Goal: Task Accomplishment & Management: Use online tool/utility

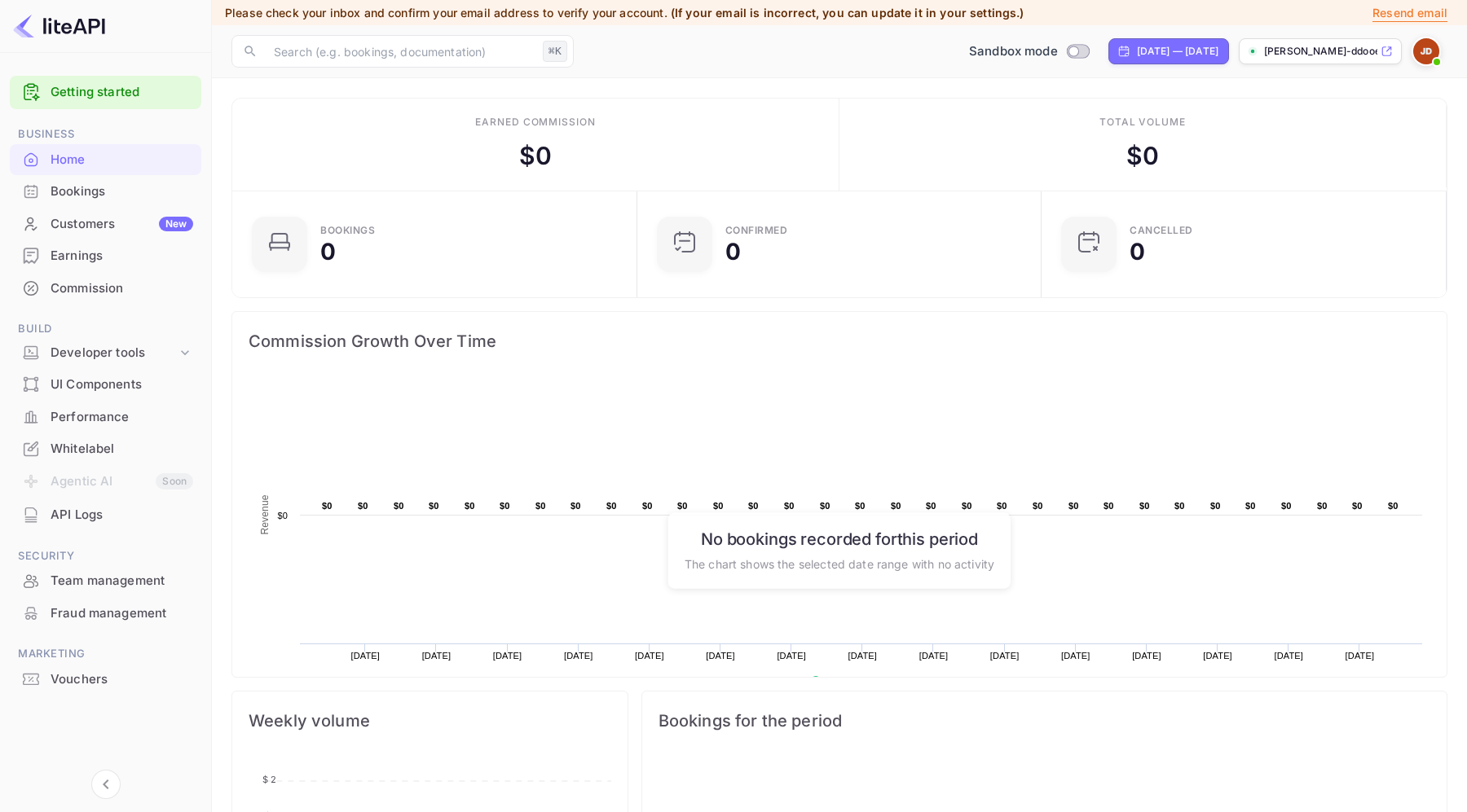
scroll to position [265, 395]
click at [113, 286] on div "Commission" at bounding box center [122, 288] width 143 height 19
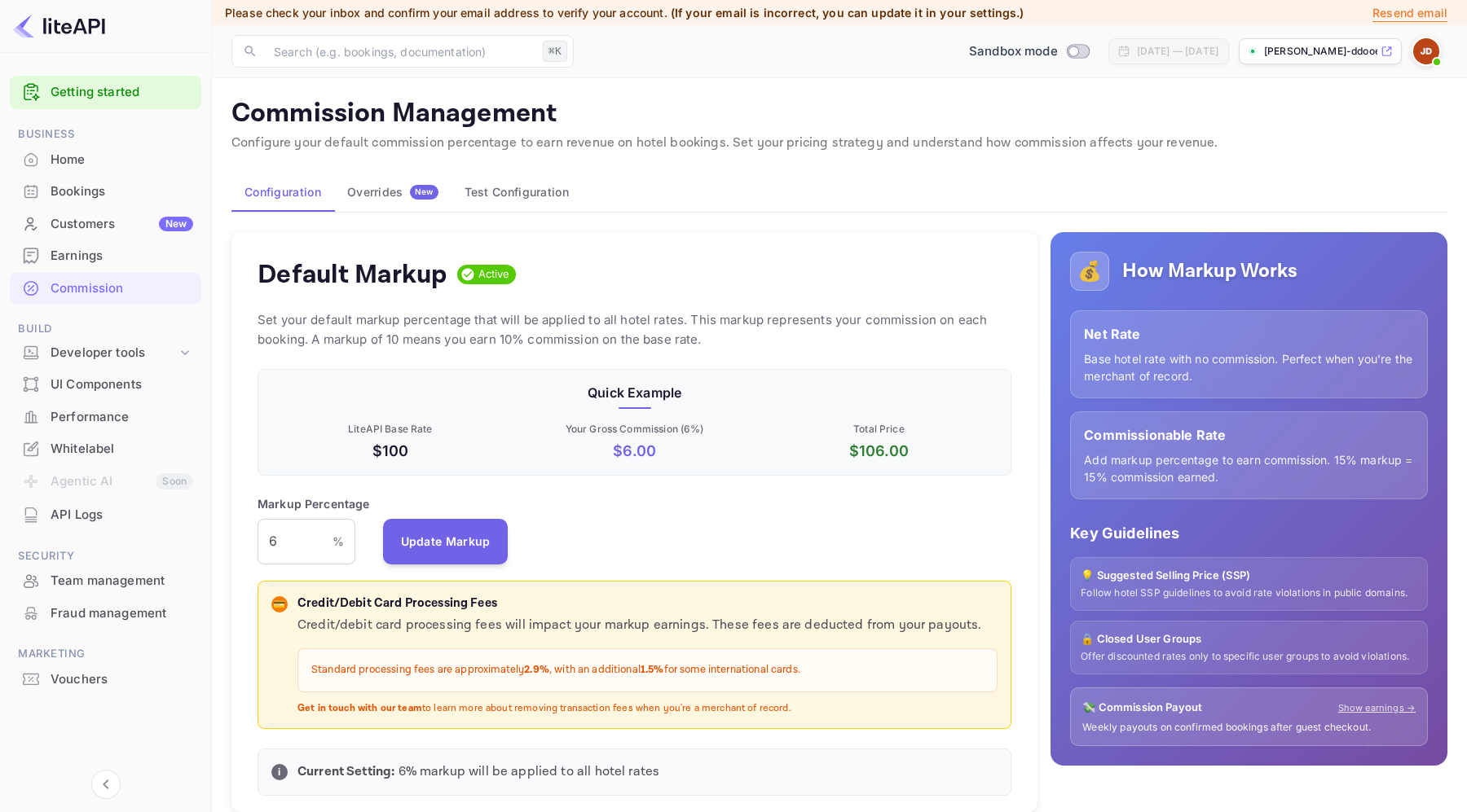
scroll to position [289, 754]
click at [434, 186] on div "New" at bounding box center [423, 192] width 28 height 15
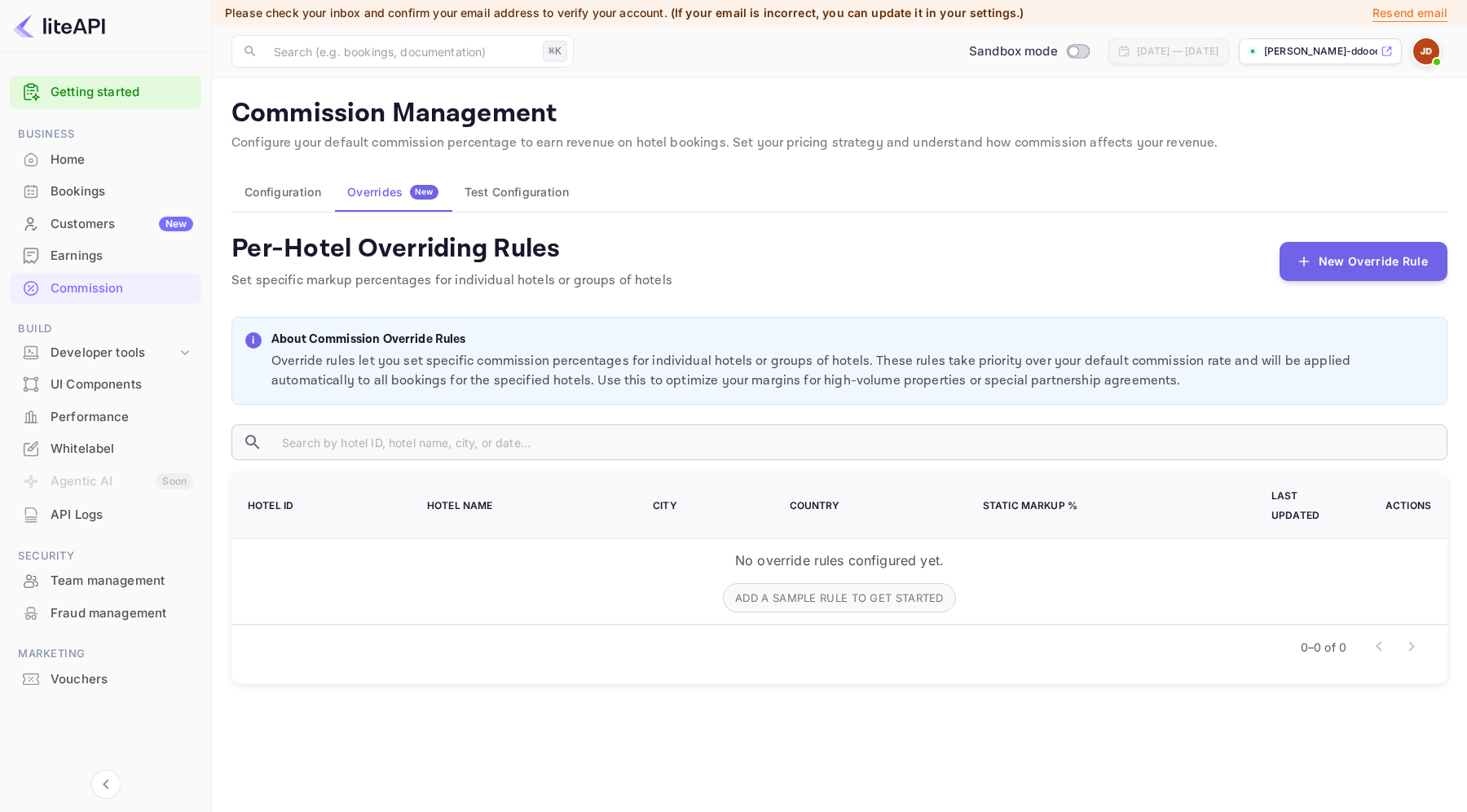
click at [286, 182] on button "Configuration" at bounding box center [282, 192] width 103 height 39
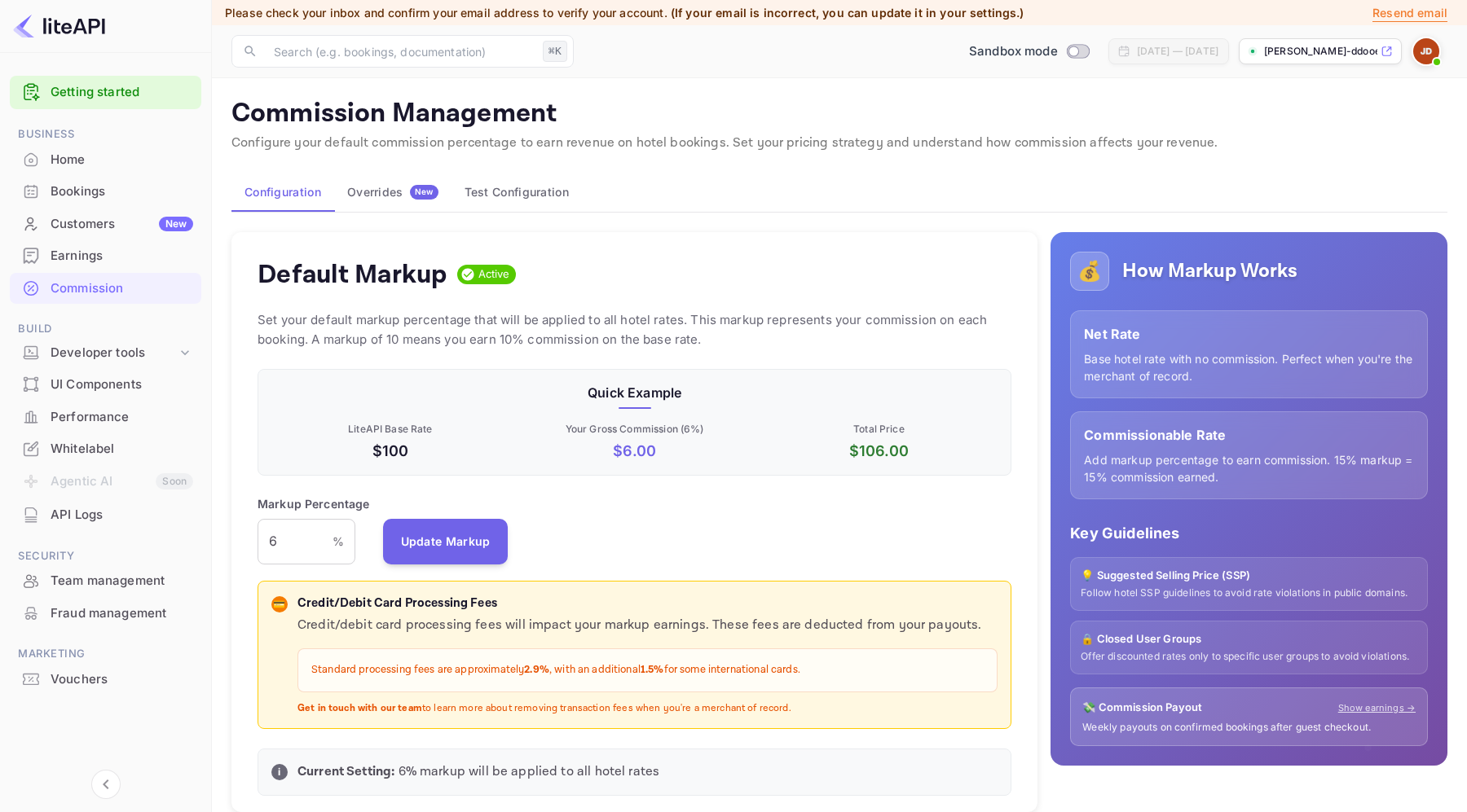
click at [513, 187] on button "Test Configuration" at bounding box center [516, 192] width 130 height 39
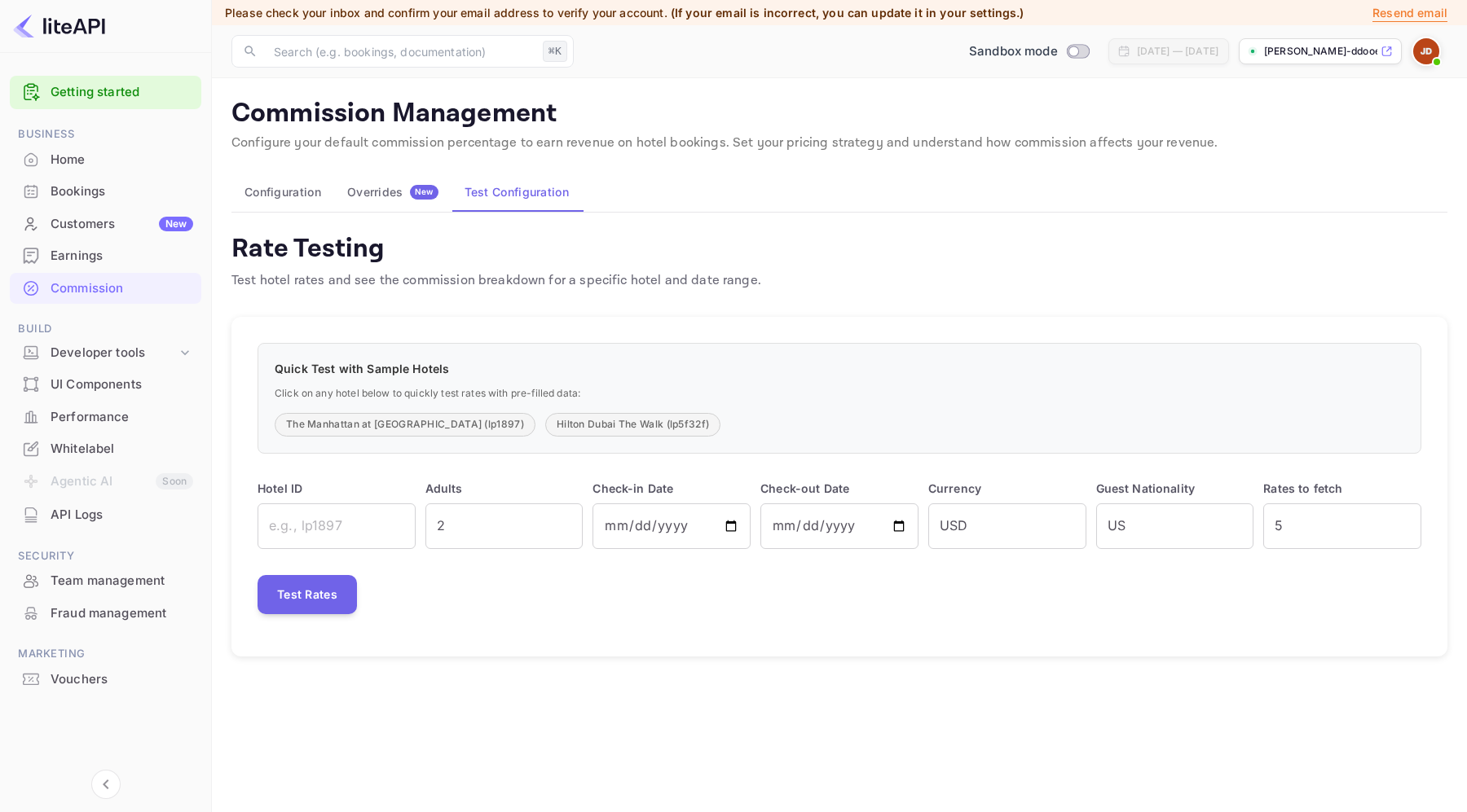
click at [400, 195] on div "Overrides New" at bounding box center [392, 192] width 91 height 15
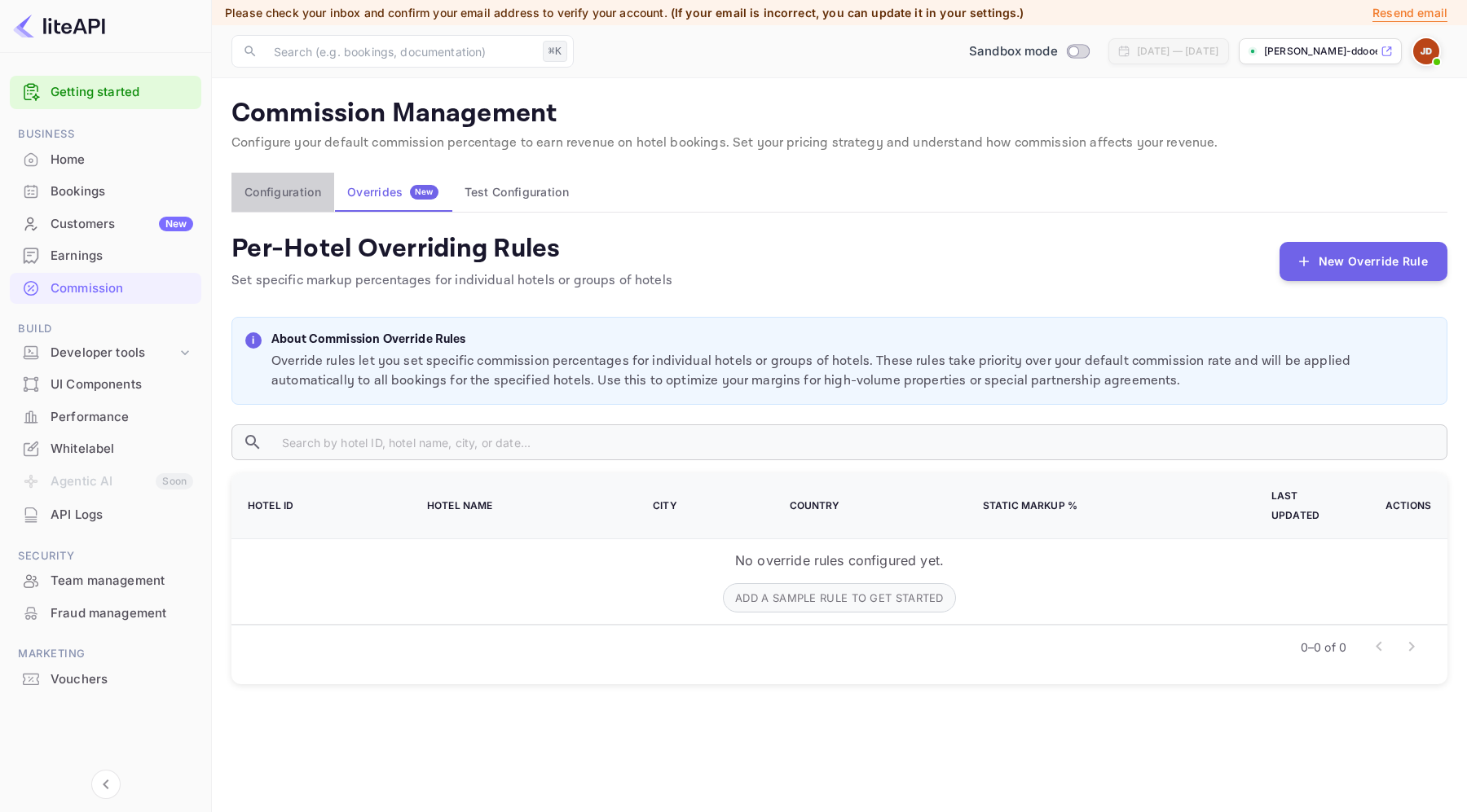
click at [282, 187] on button "Configuration" at bounding box center [282, 192] width 103 height 39
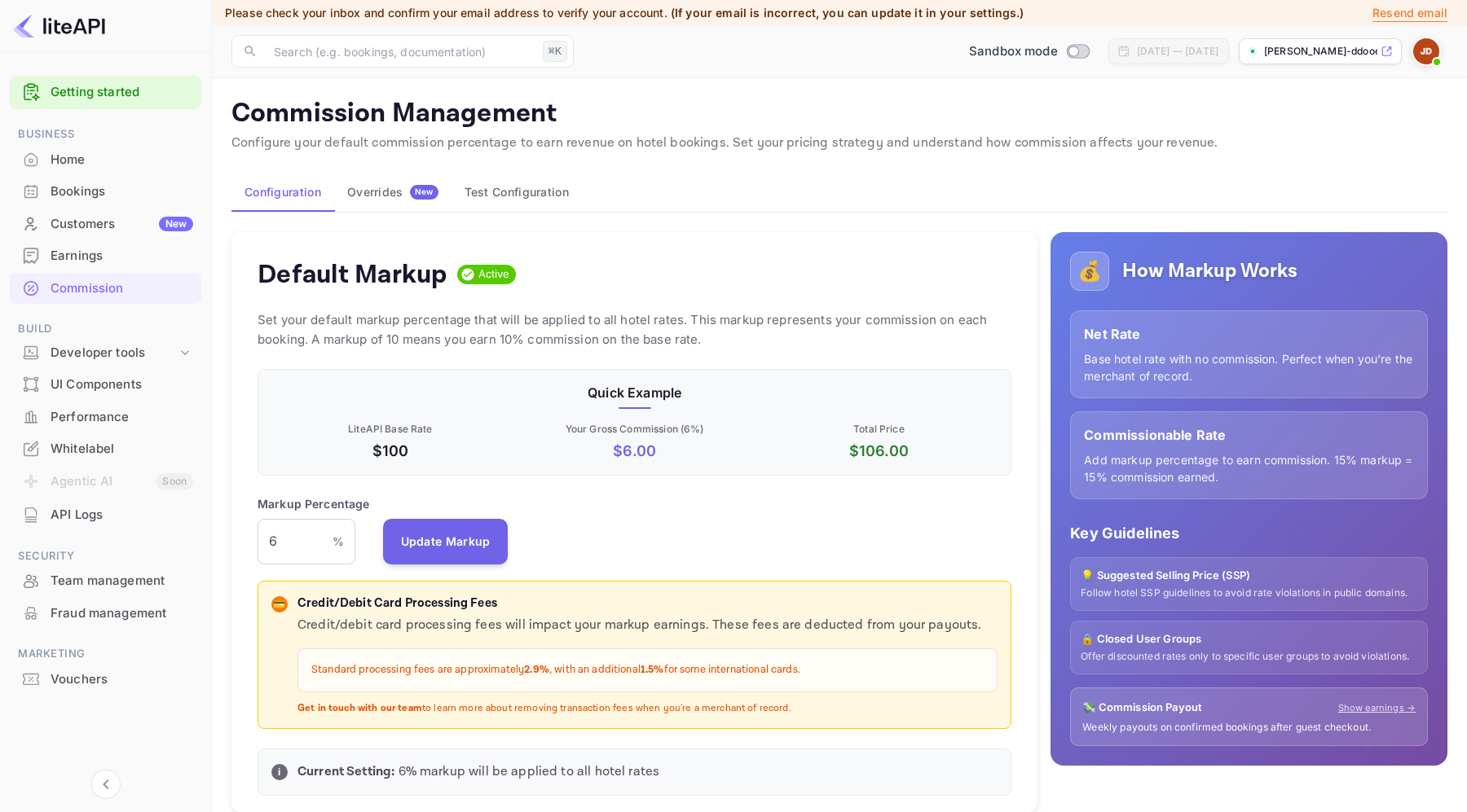
scroll to position [289, 754]
click at [100, 260] on div "Earnings" at bounding box center [122, 256] width 143 height 19
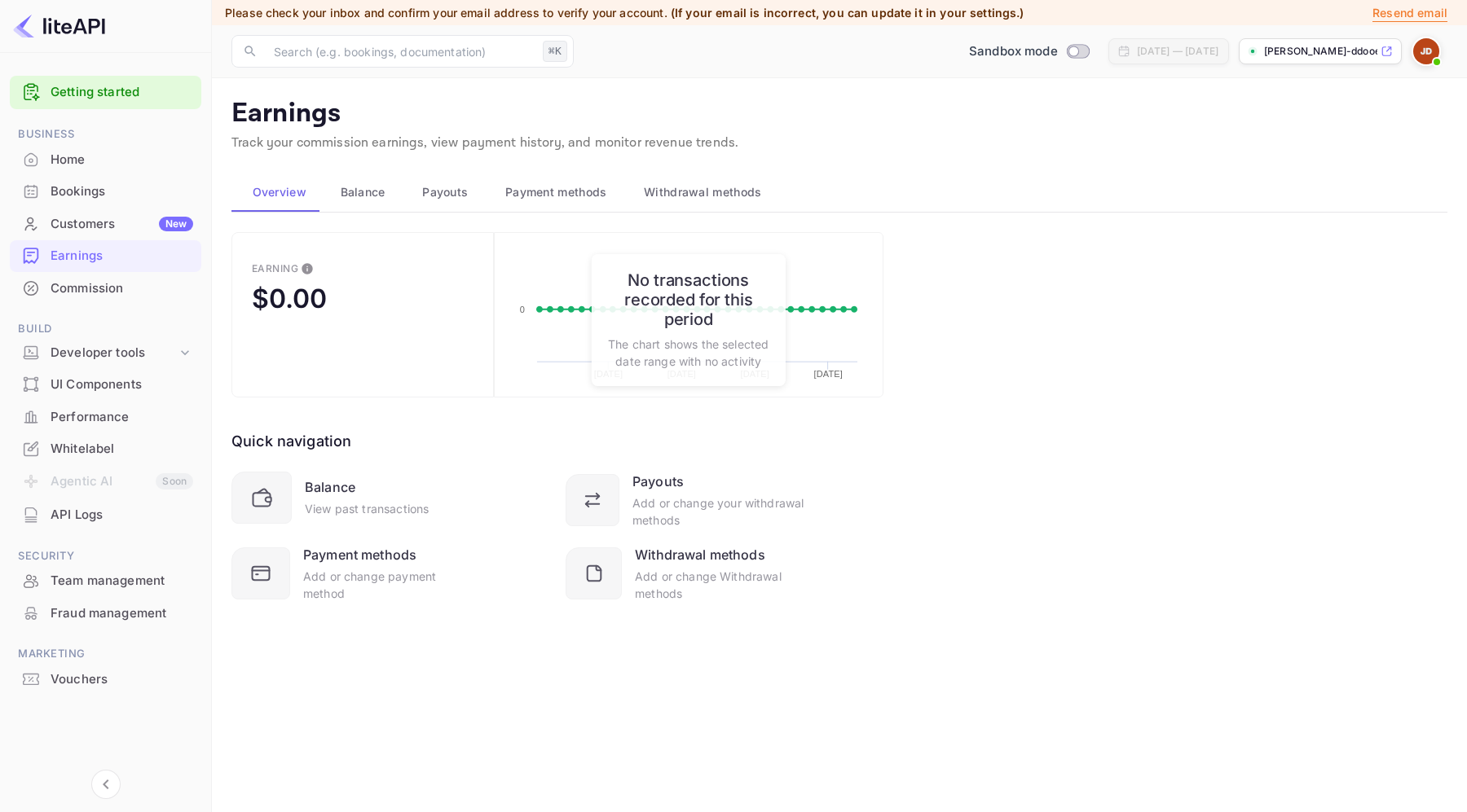
click at [125, 216] on div "Customers New" at bounding box center [122, 224] width 143 height 19
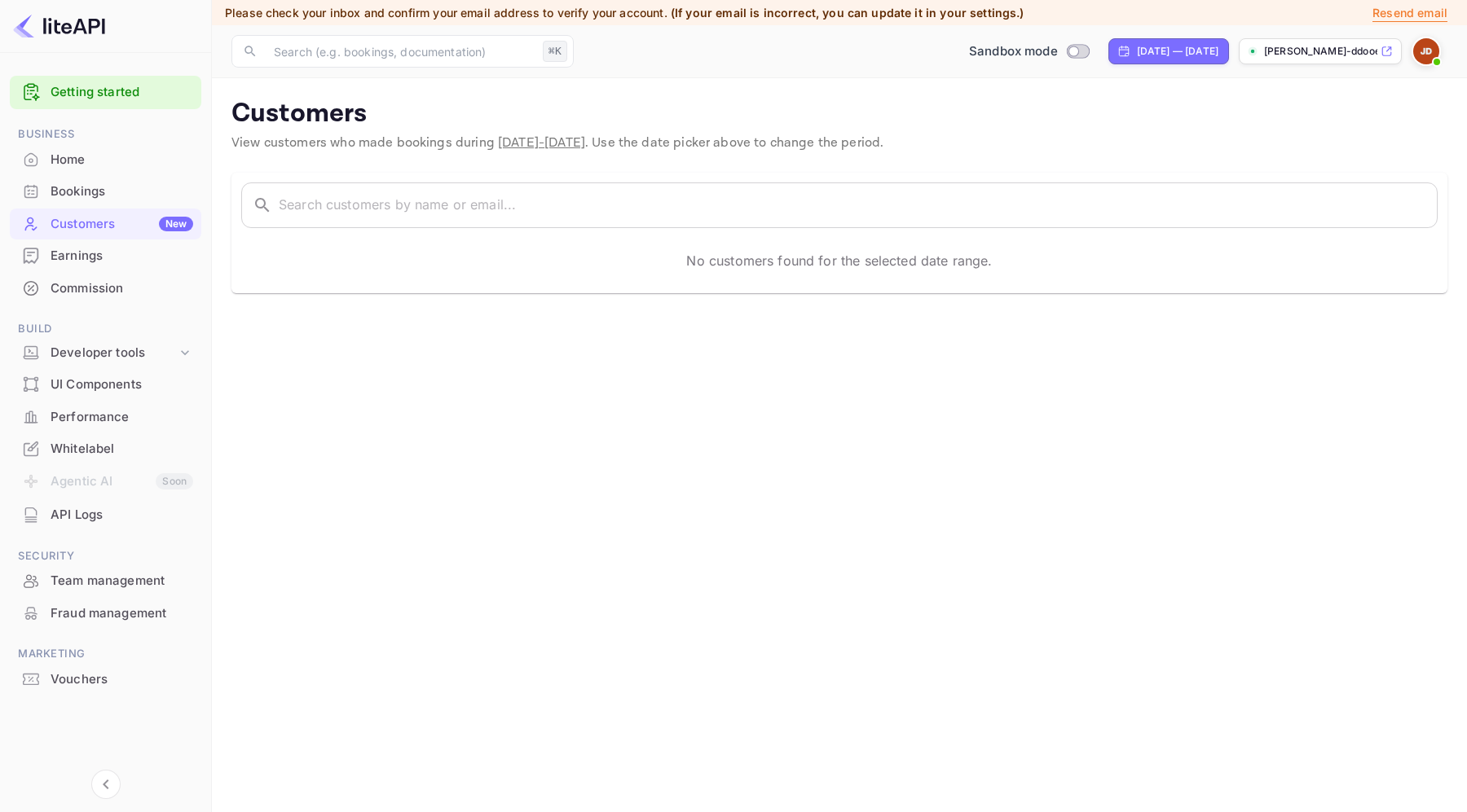
click at [96, 203] on div "Bookings" at bounding box center [106, 192] width 192 height 32
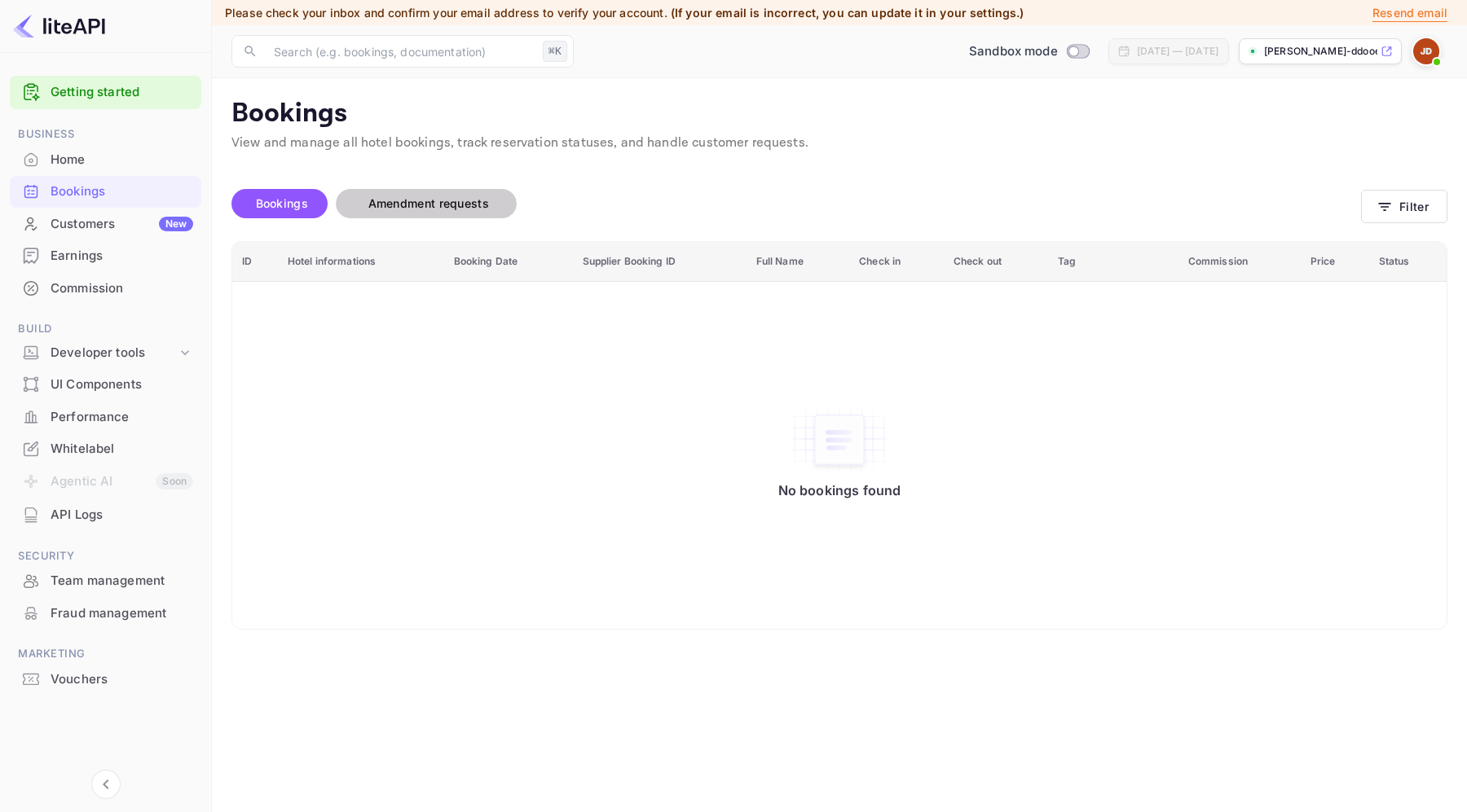
click at [421, 204] on span "Amendment requests" at bounding box center [428, 203] width 120 height 14
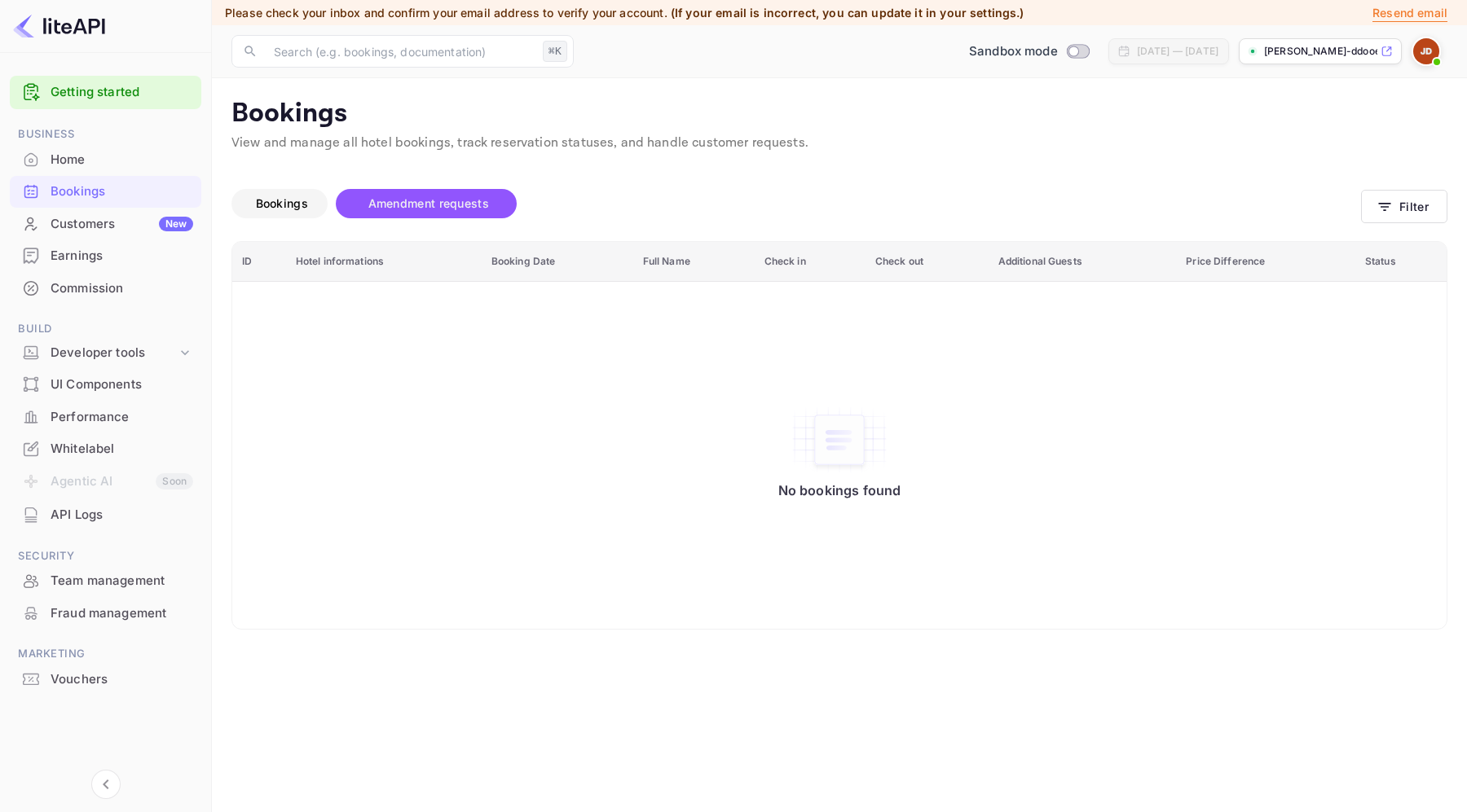
click at [289, 198] on span "Bookings" at bounding box center [281, 203] width 52 height 14
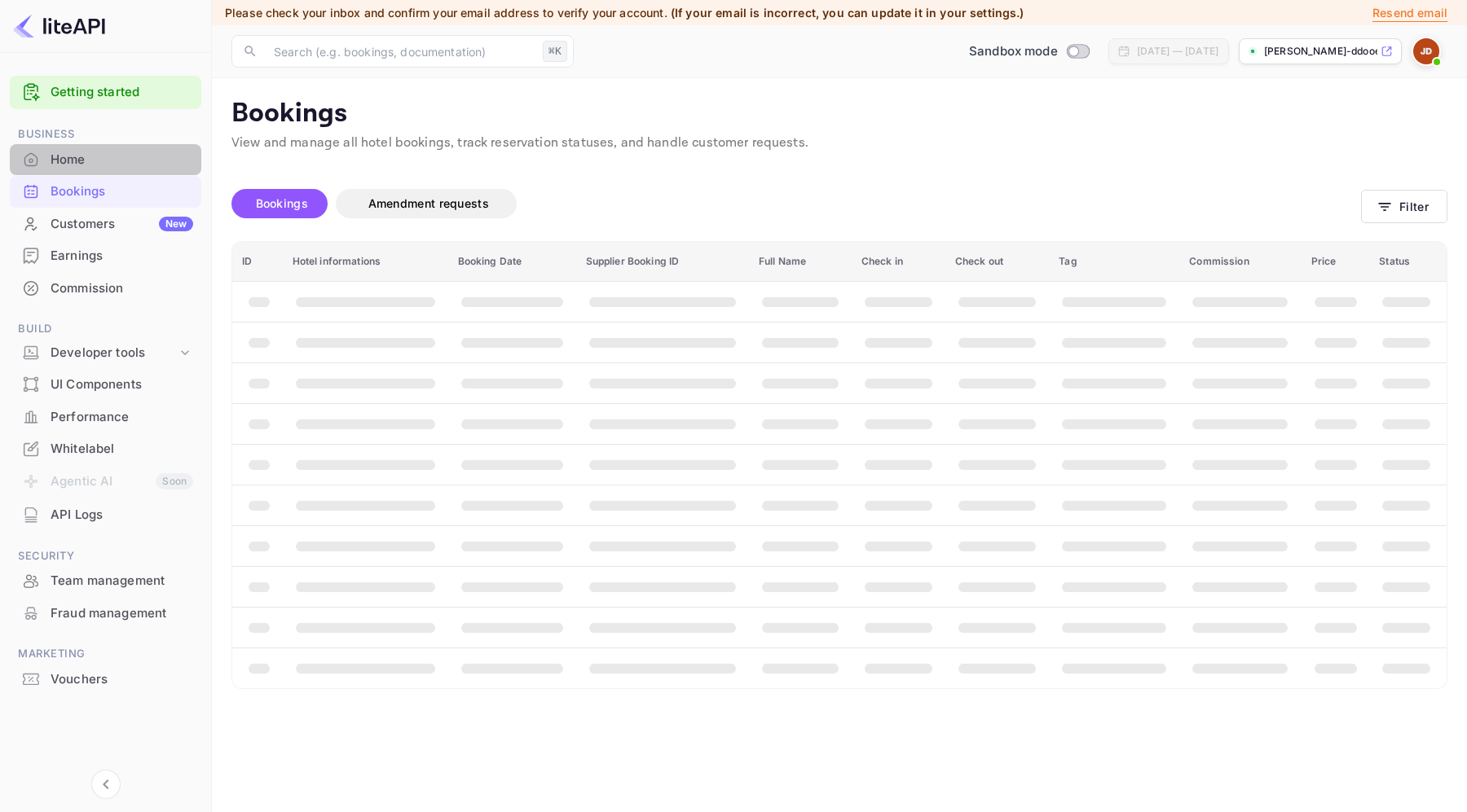
click at [119, 164] on div "Home" at bounding box center [122, 159] width 143 height 19
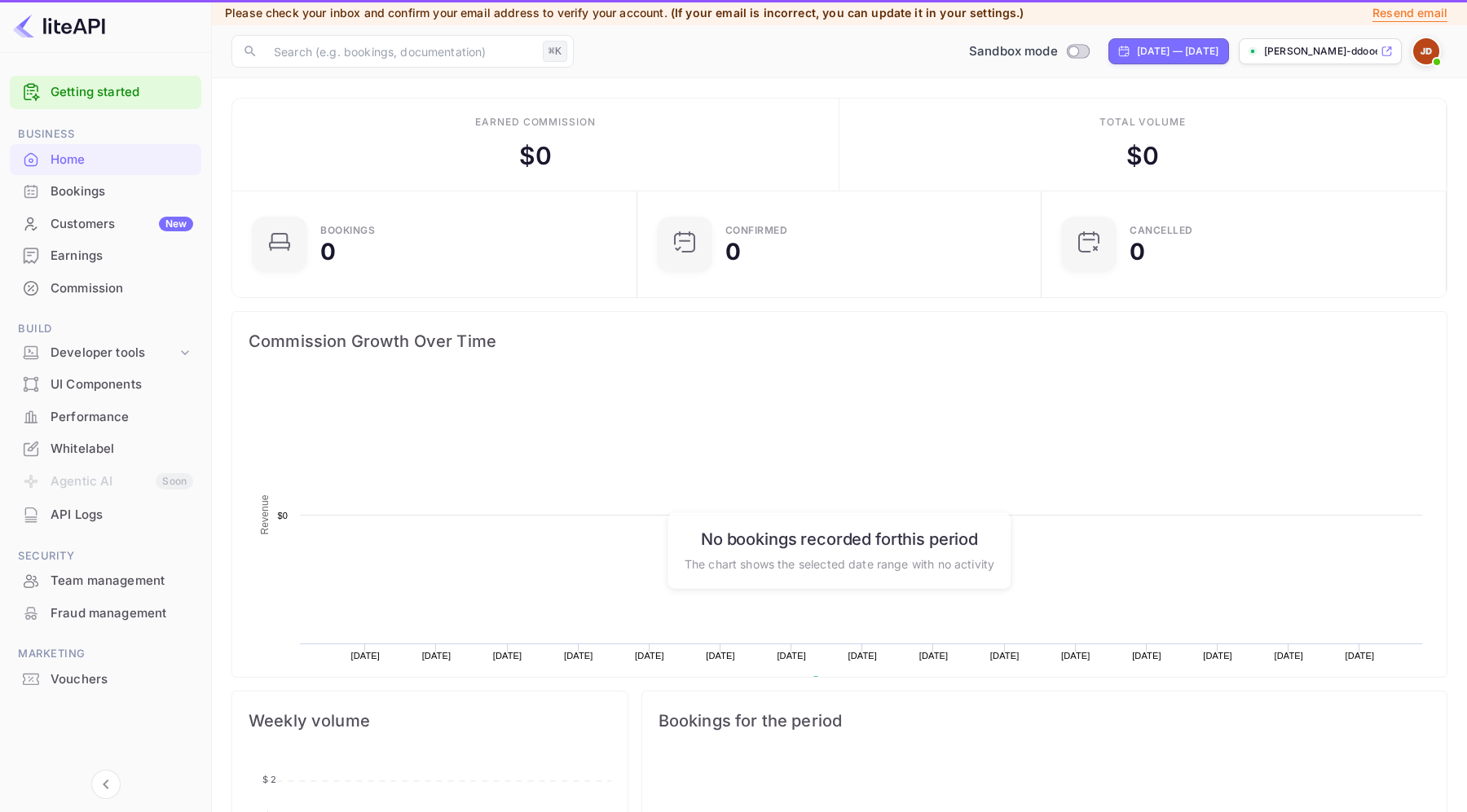
scroll to position [265, 395]
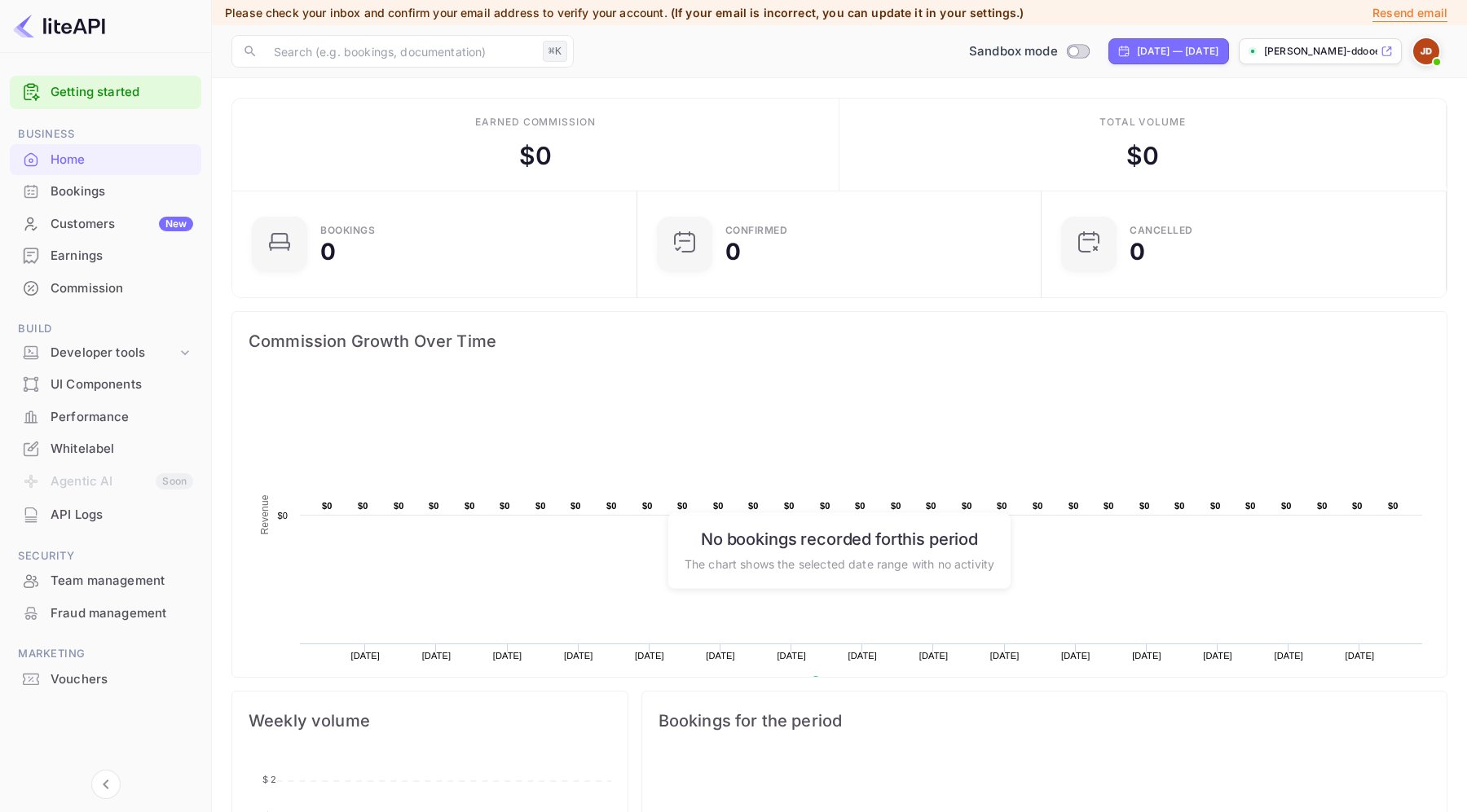
click at [768, 541] on h6 "No bookings recorded for this period" at bounding box center [839, 538] width 310 height 20
click at [744, 567] on p "The chart shows the selected date range with no activity" at bounding box center [839, 564] width 310 height 18
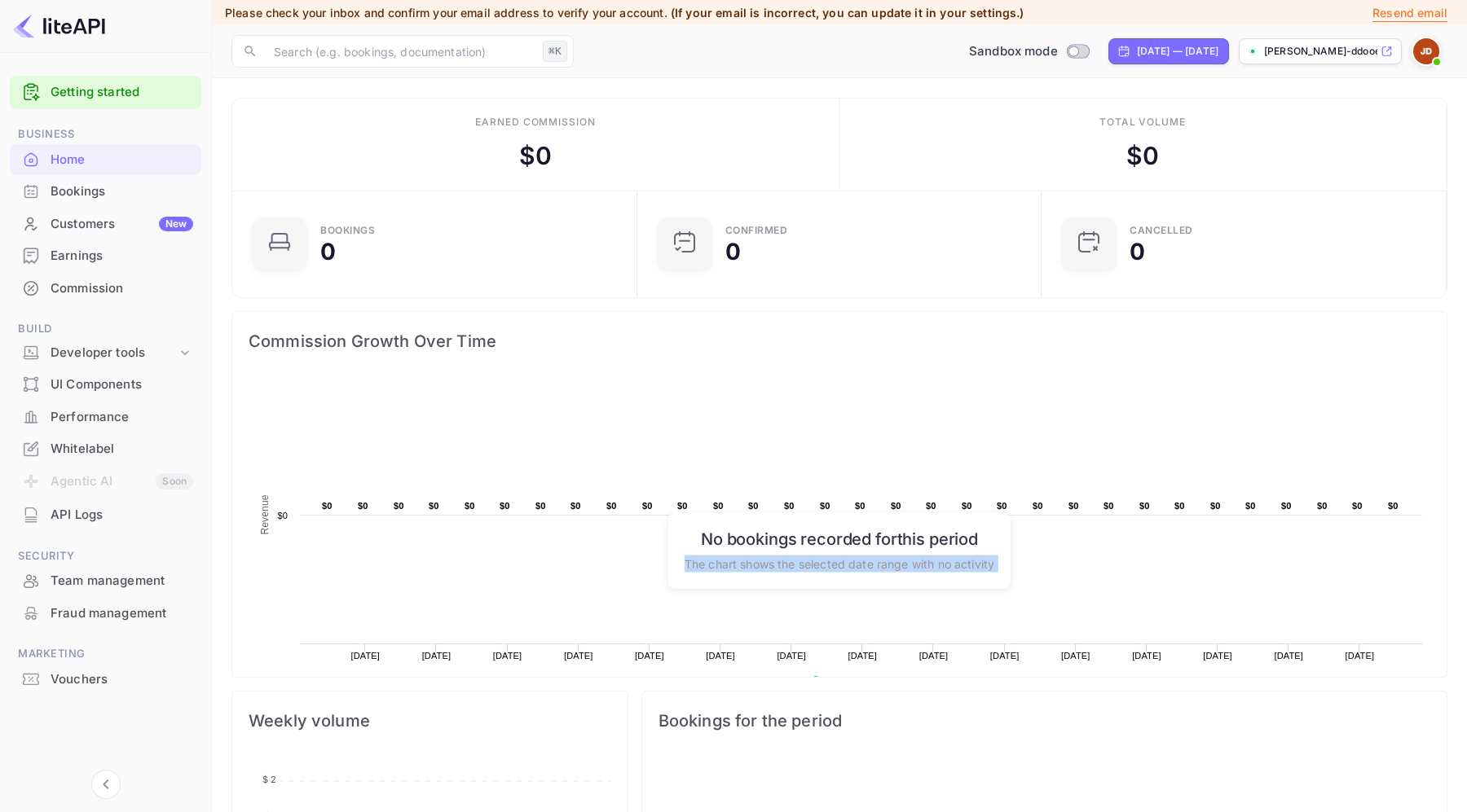
click at [744, 567] on p "The chart shows the selected date range with no activity" at bounding box center [839, 564] width 310 height 18
click at [611, 562] on rect at bounding box center [839, 541] width 1182 height 326
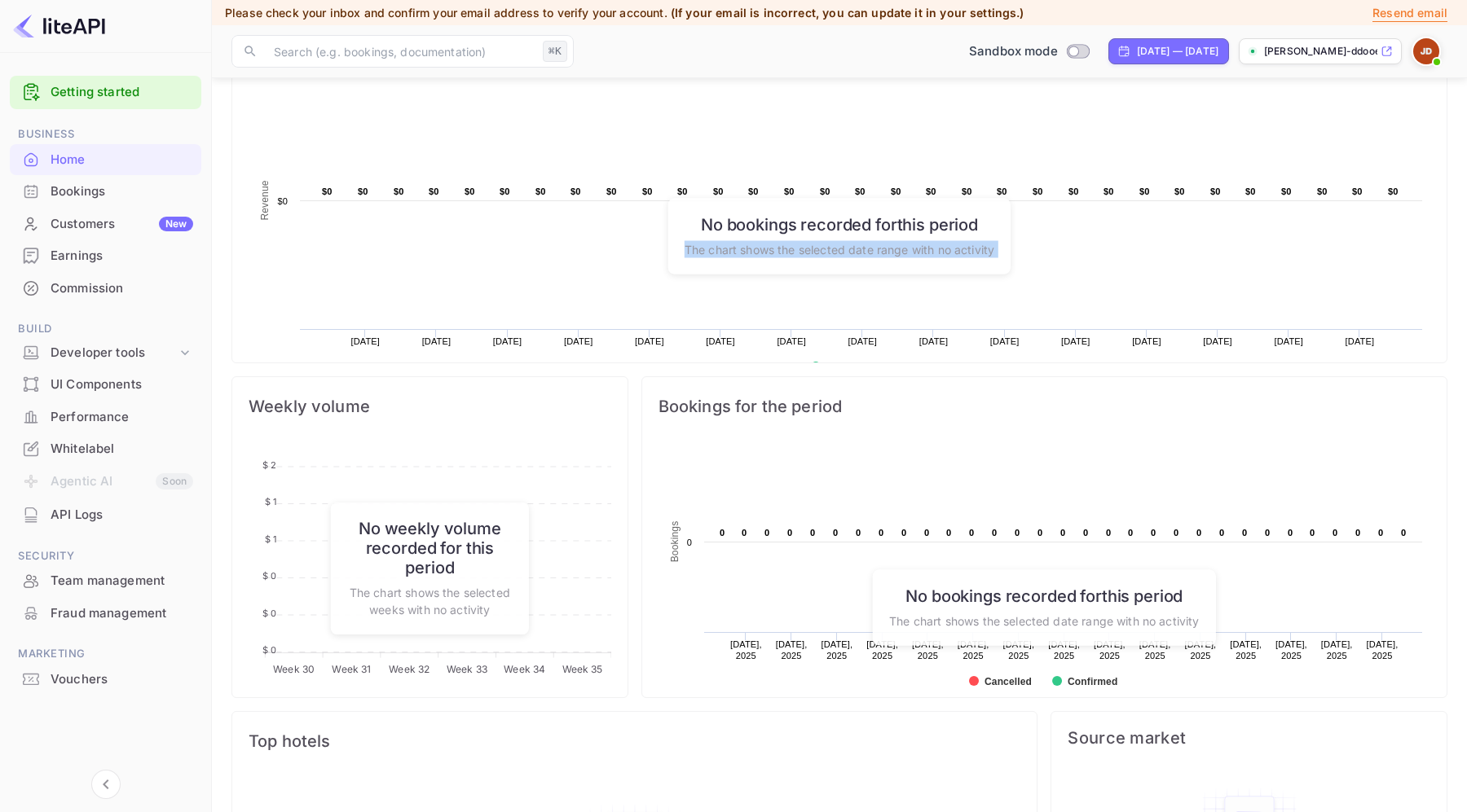
scroll to position [458, 0]
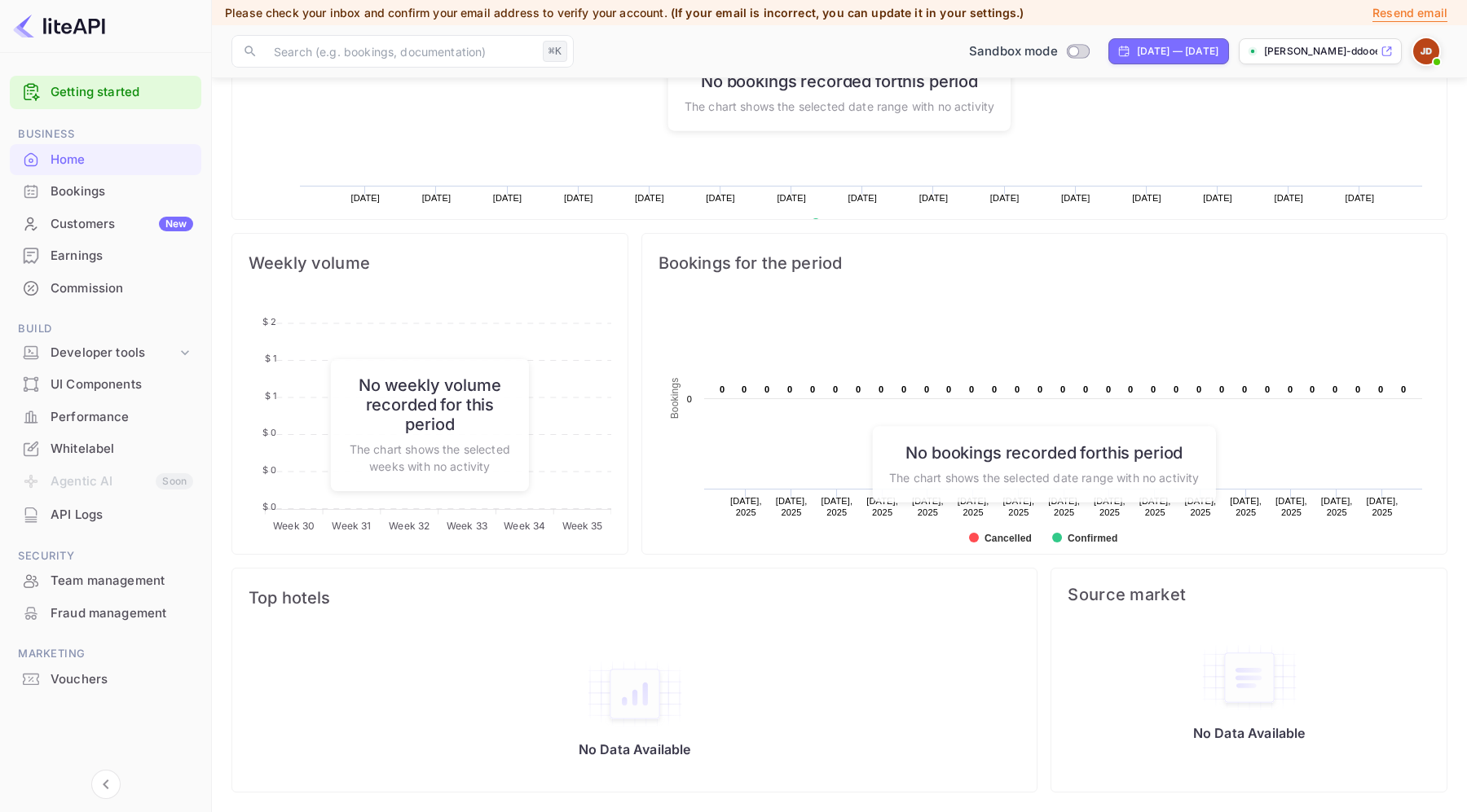
click at [1028, 451] on h6 "No bookings recorded for this period" at bounding box center [1044, 452] width 310 height 20
click at [453, 404] on h6 "No weekly volume recorded for this period" at bounding box center [429, 405] width 164 height 59
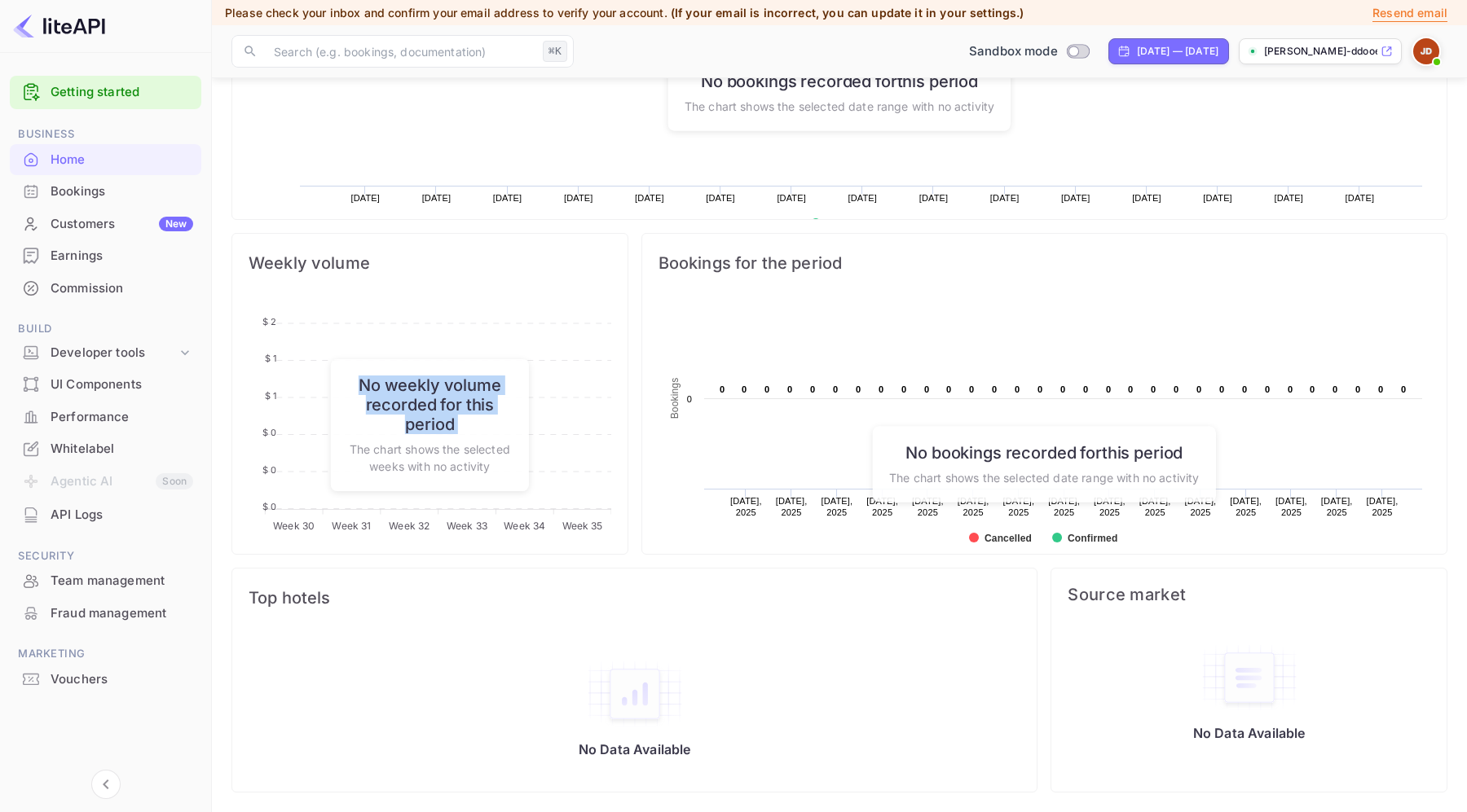
click at [453, 404] on h6 "No weekly volume recorded for this period" at bounding box center [429, 405] width 164 height 59
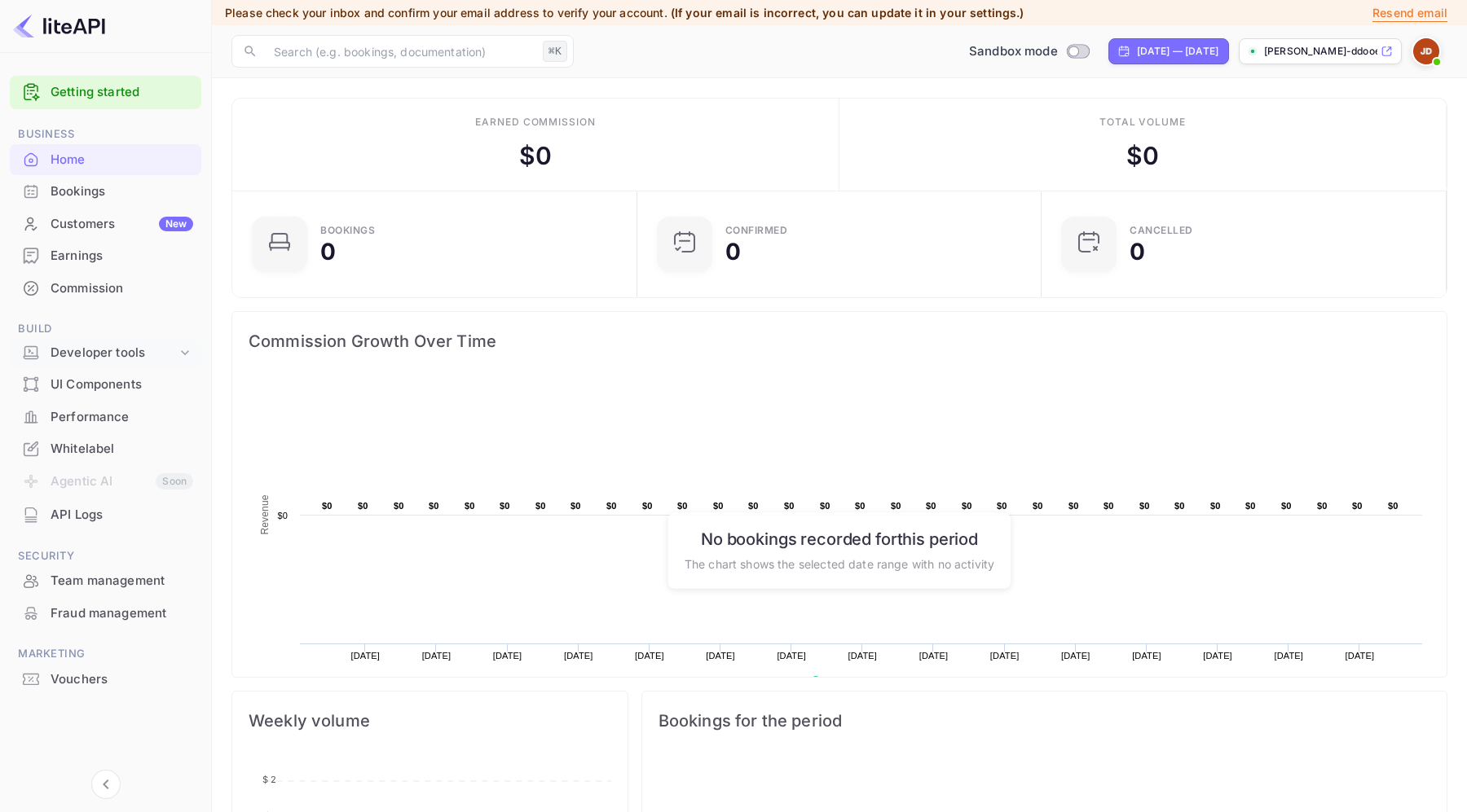
click at [68, 351] on div "Developer tools" at bounding box center [113, 353] width 126 height 19
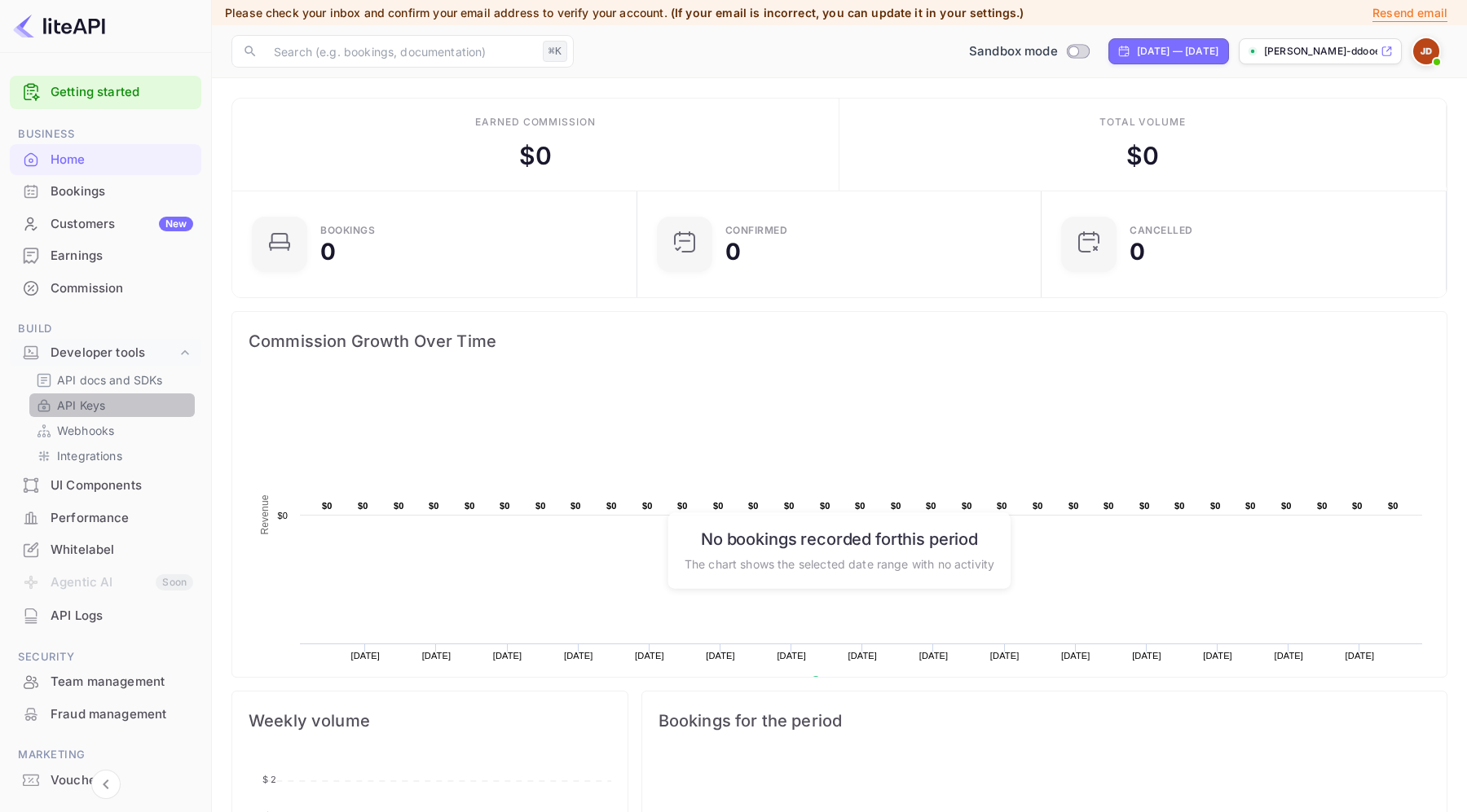
click at [101, 395] on div "API Keys" at bounding box center [111, 406] width 165 height 23
click at [106, 425] on p "Webhooks" at bounding box center [85, 431] width 57 height 18
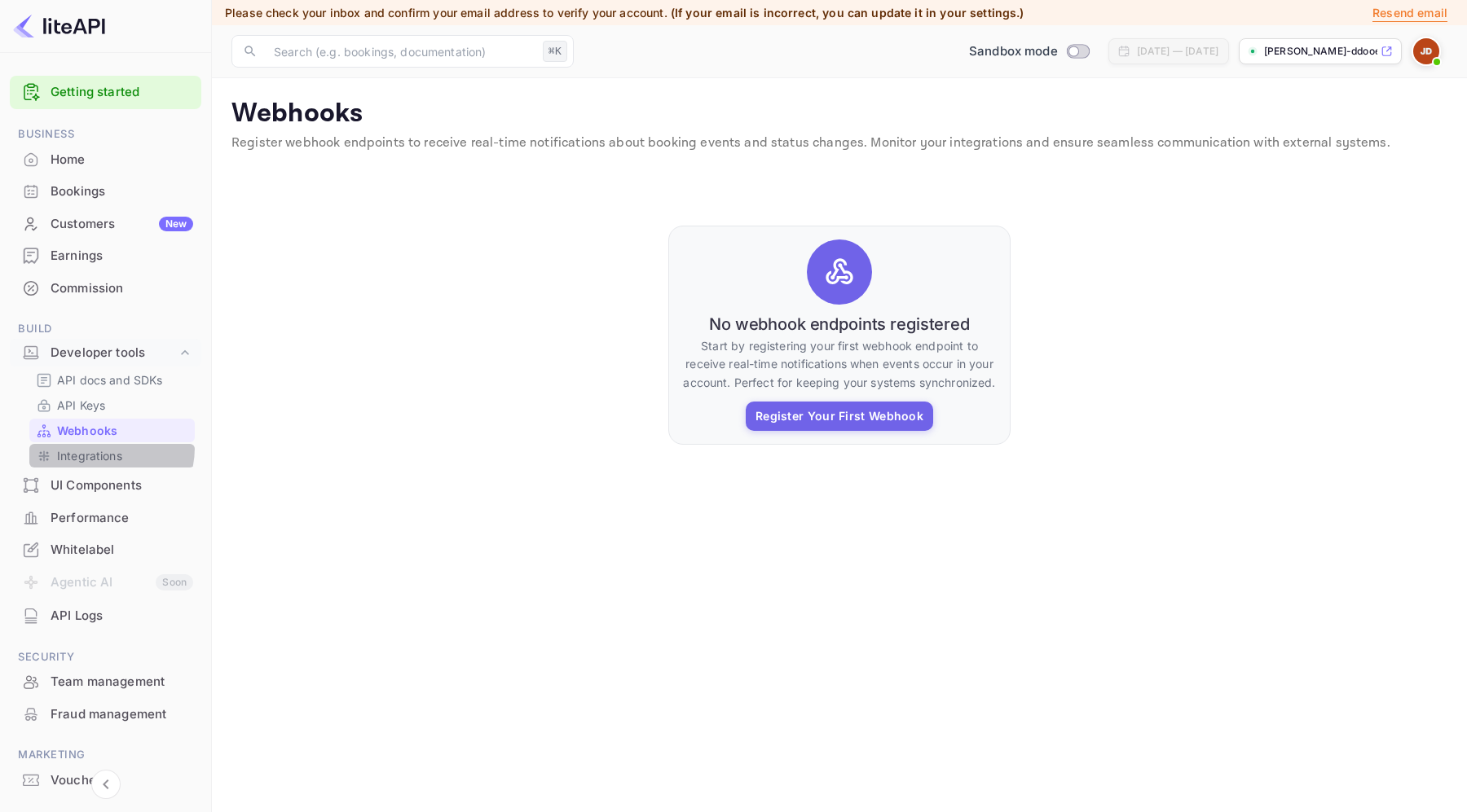
click at [96, 448] on p "Integrations" at bounding box center [89, 456] width 65 height 18
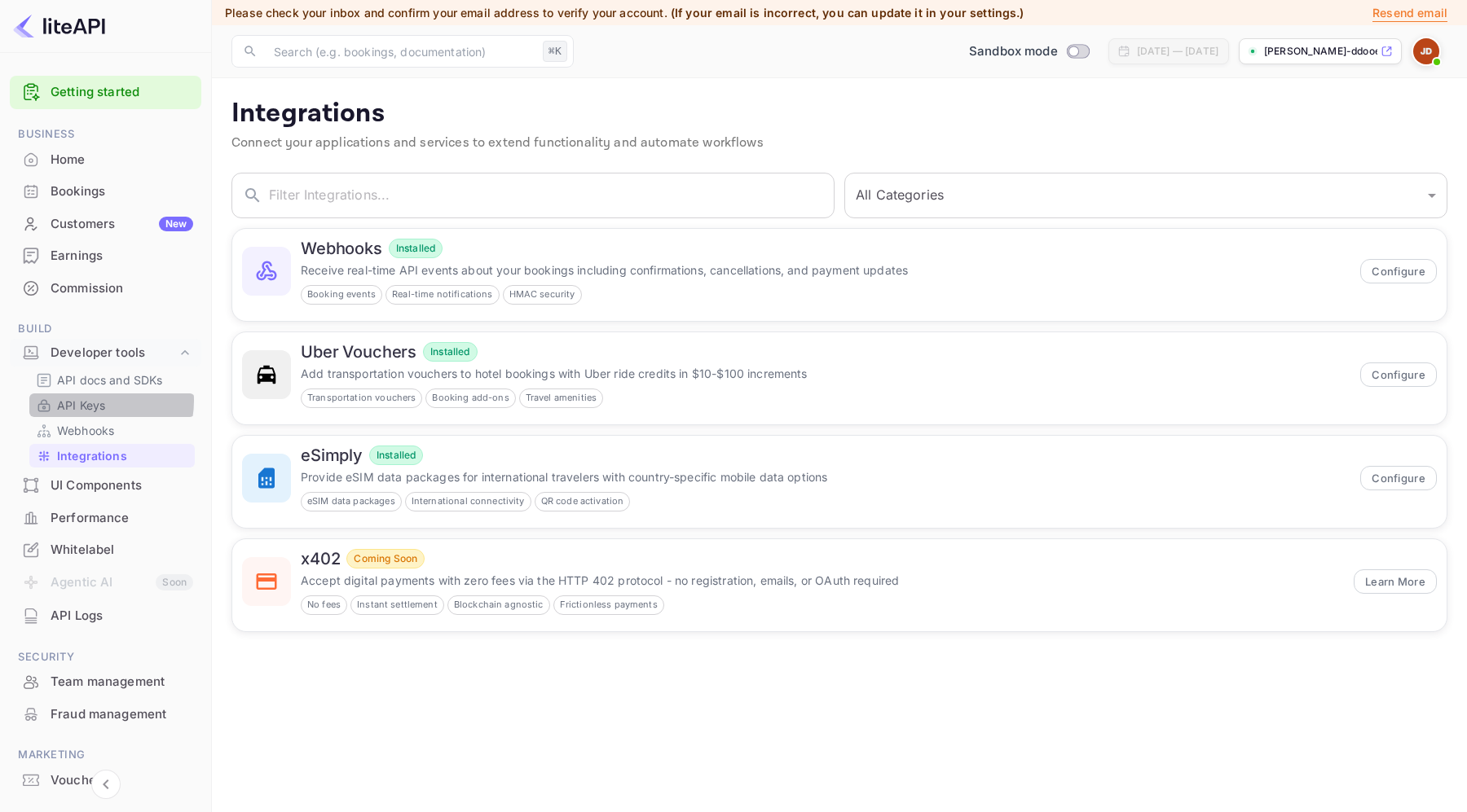
click at [95, 401] on p "API Keys" at bounding box center [80, 406] width 48 height 18
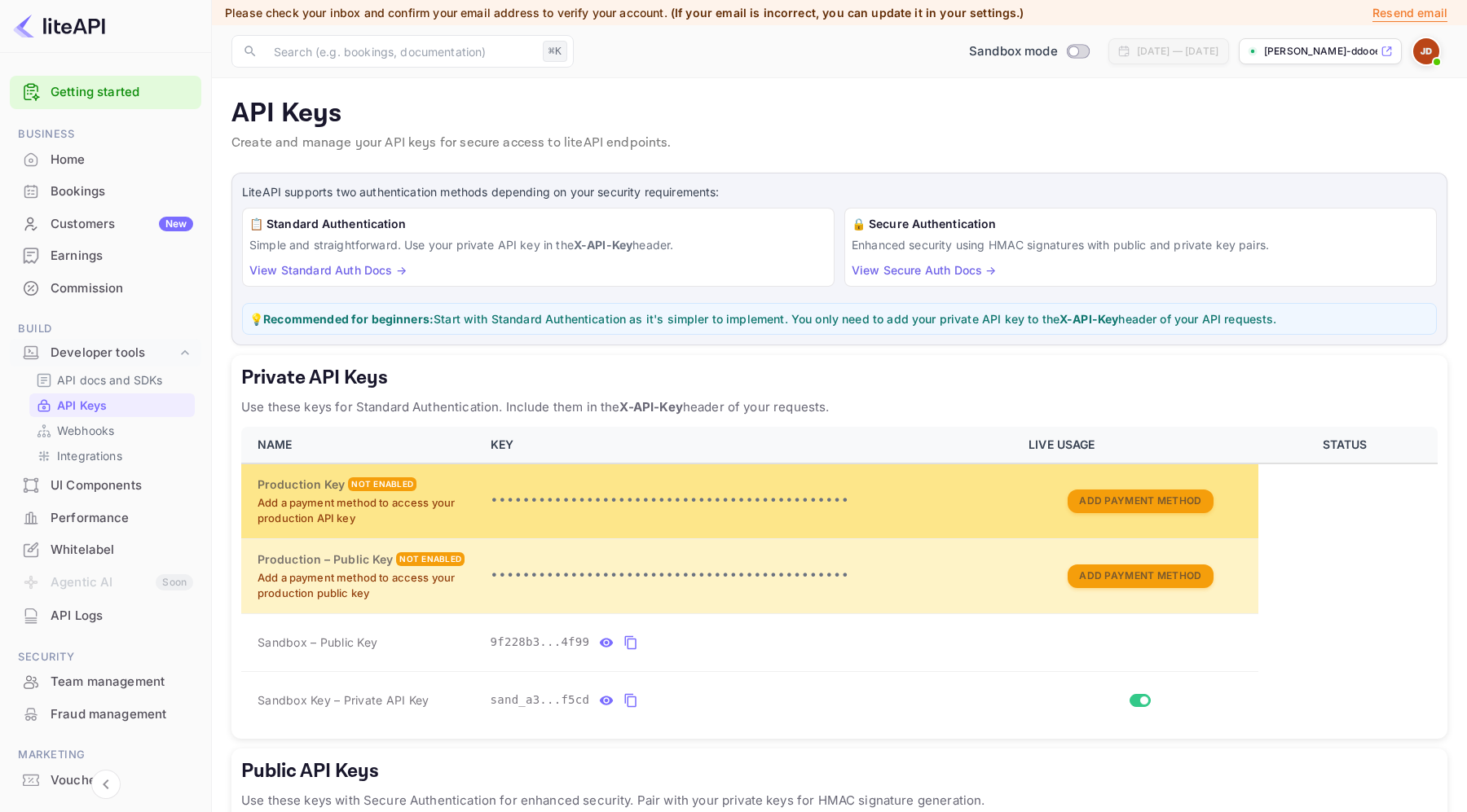
click at [713, 495] on p "•••••••••••••••••••••••••••••••••••••••••••••" at bounding box center [750, 501] width 519 height 20
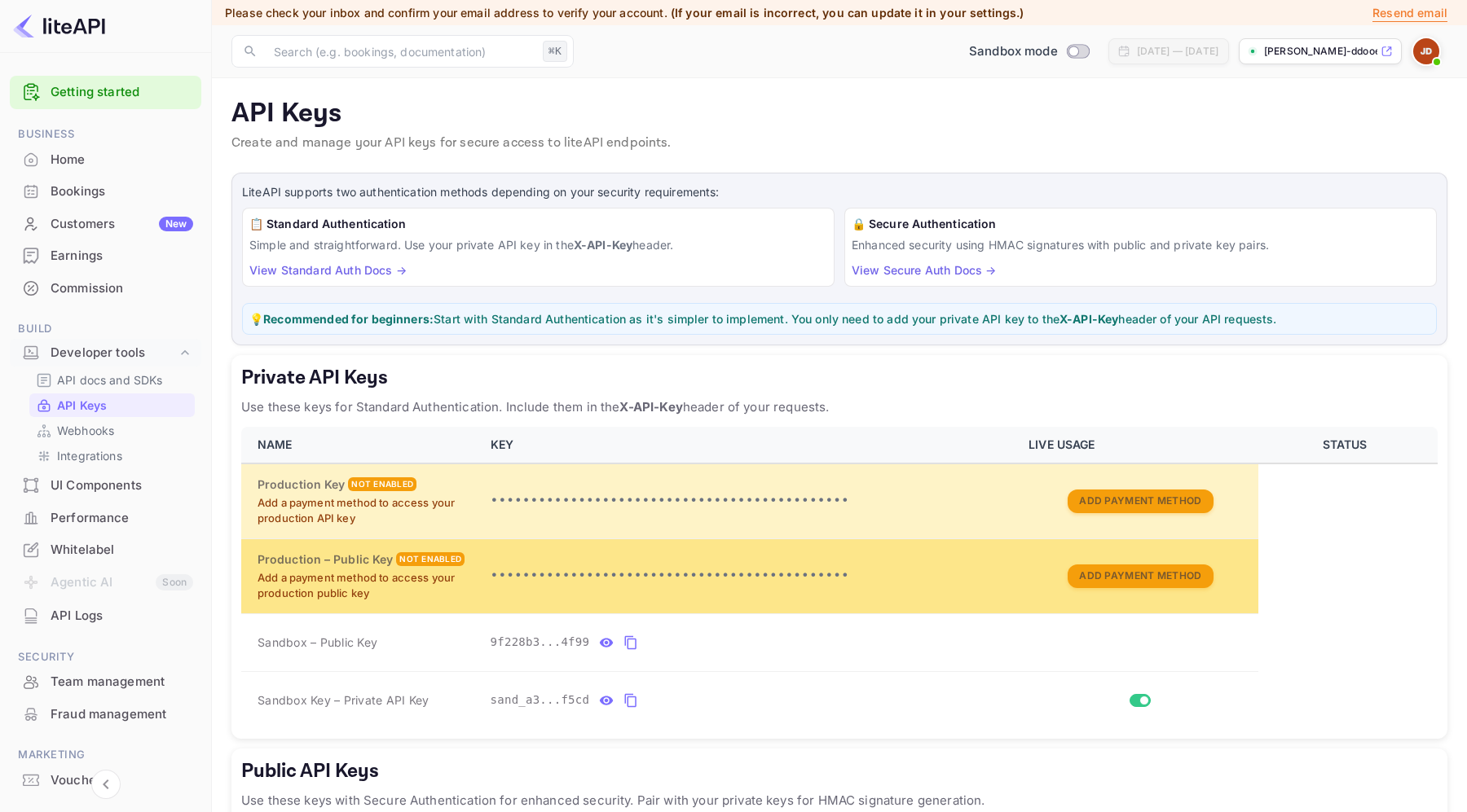
click at [657, 569] on p "•••••••••••••••••••••••••••••••••••••••••••••" at bounding box center [750, 577] width 519 height 20
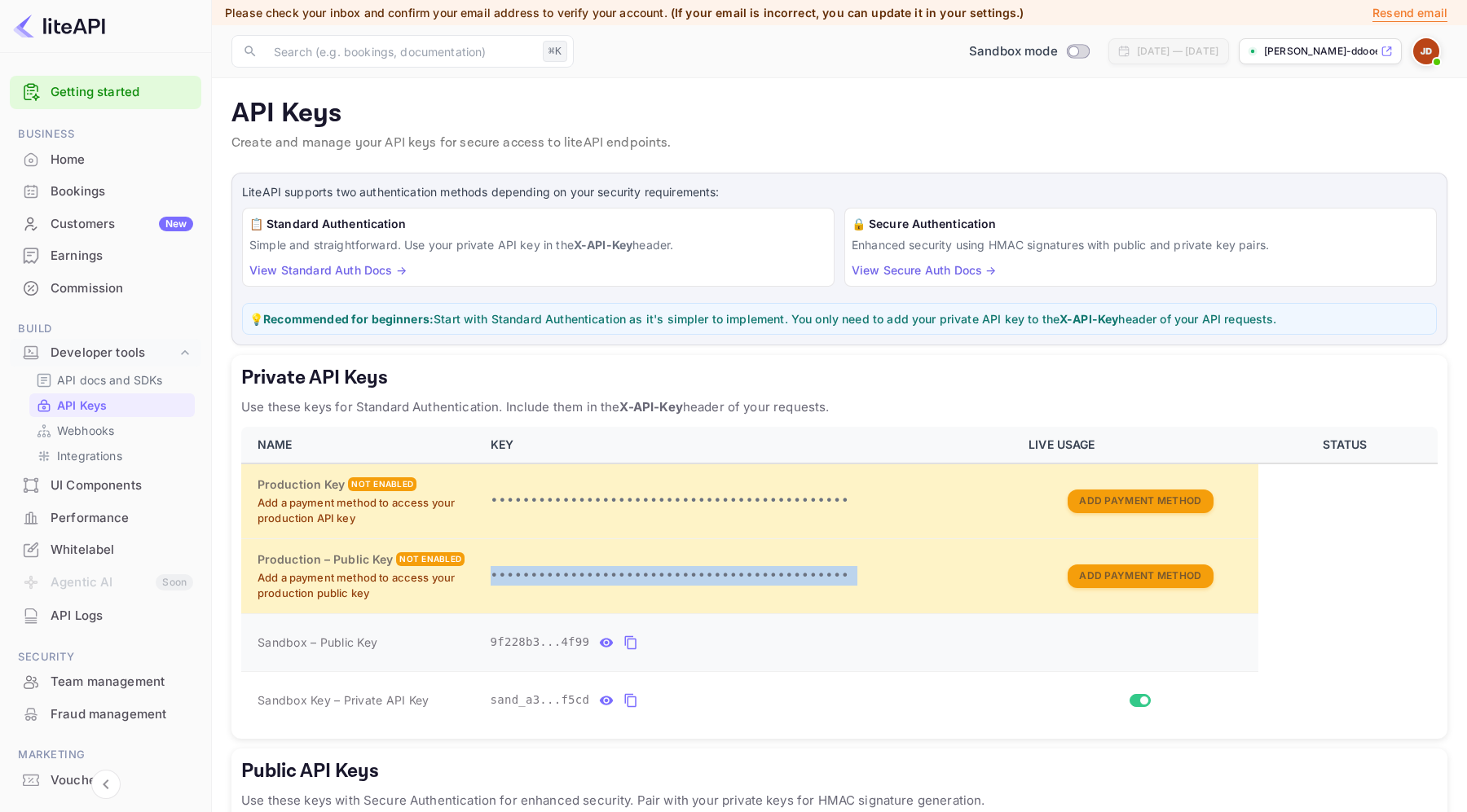
click at [626, 641] on icon "private api keys table" at bounding box center [630, 643] width 15 height 20
click at [607, 642] on icon "private api keys table" at bounding box center [607, 642] width 14 height 9
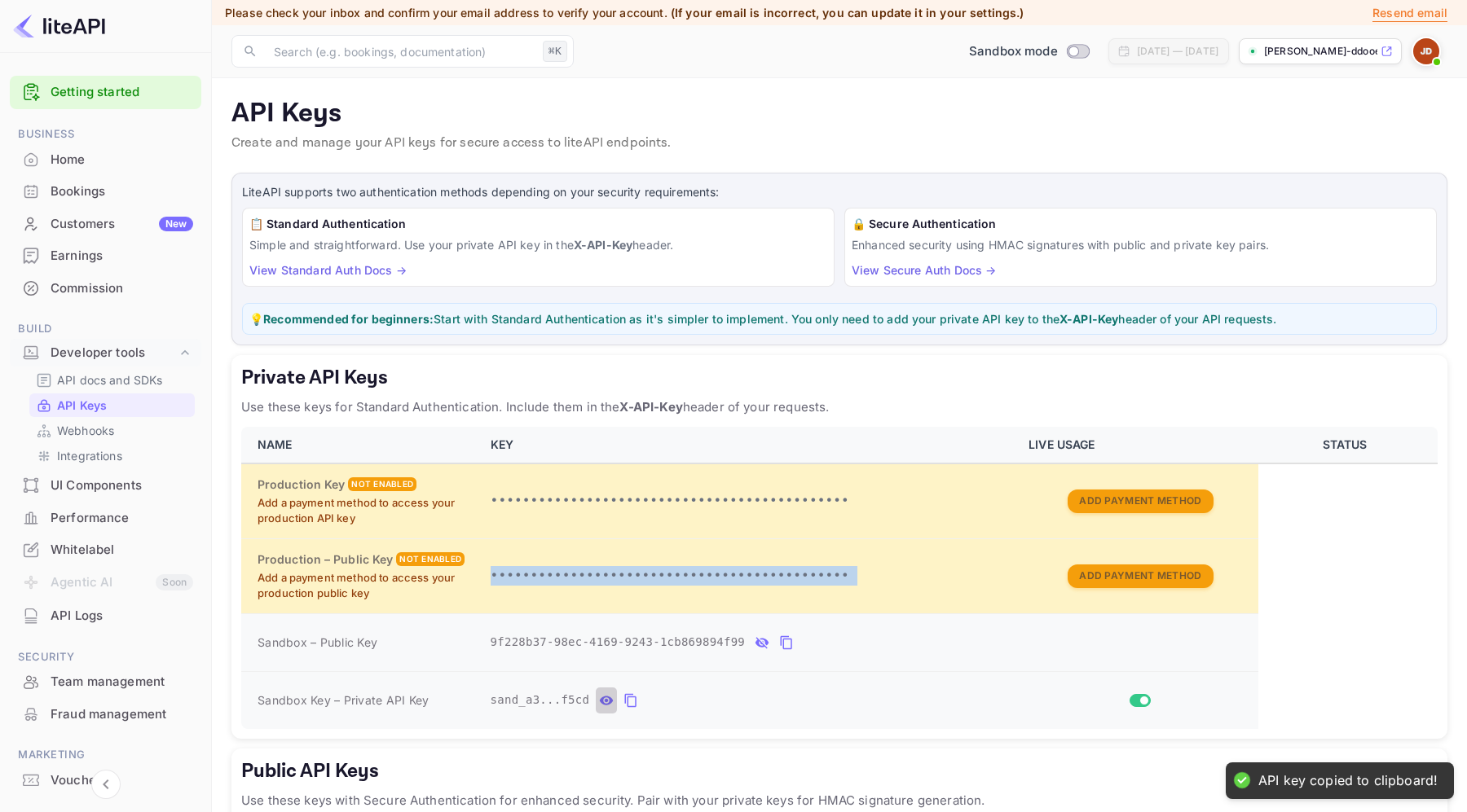
click at [607, 701] on icon "private api keys table" at bounding box center [607, 700] width 14 height 9
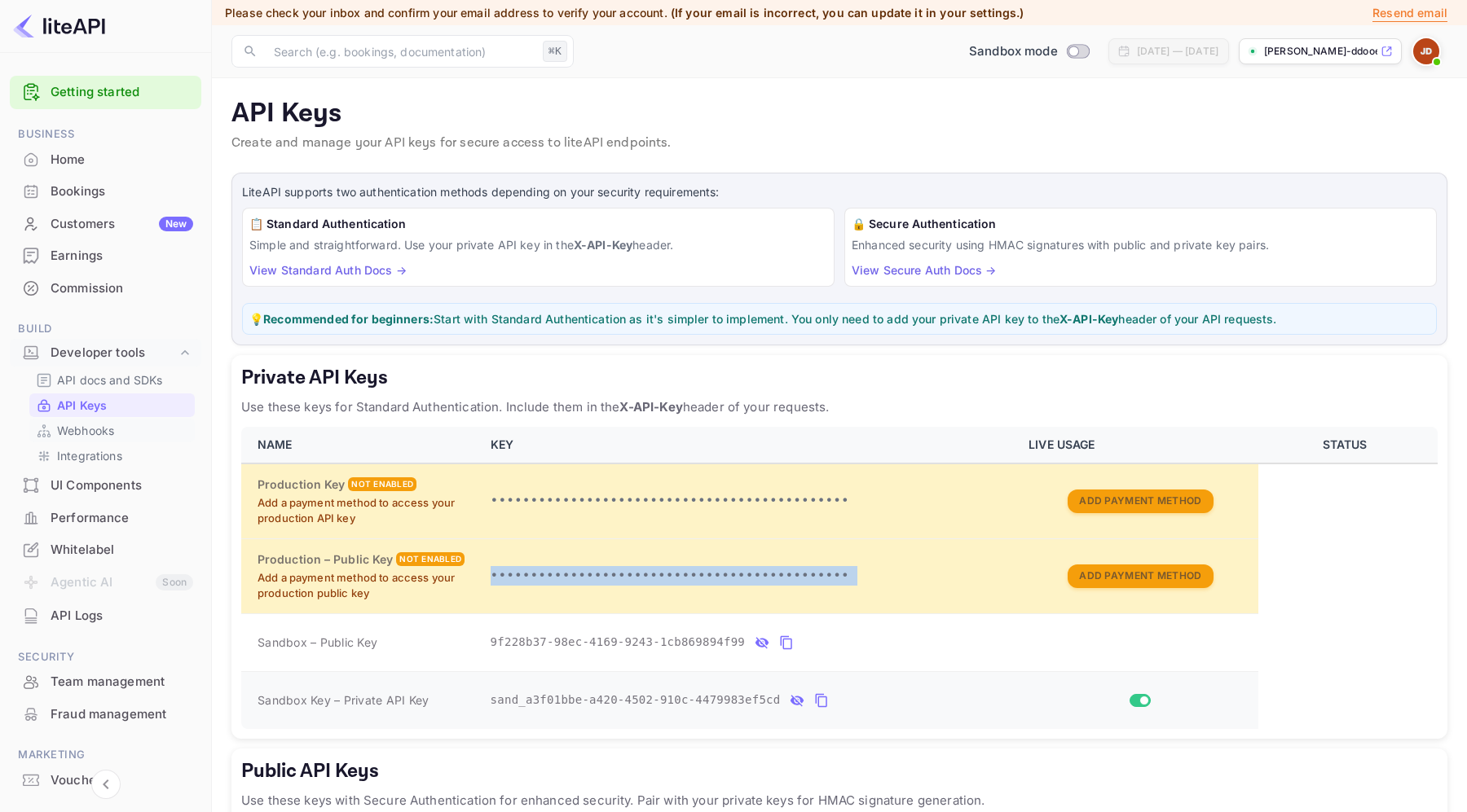
click at [110, 438] on p "Webhooks" at bounding box center [85, 431] width 57 height 18
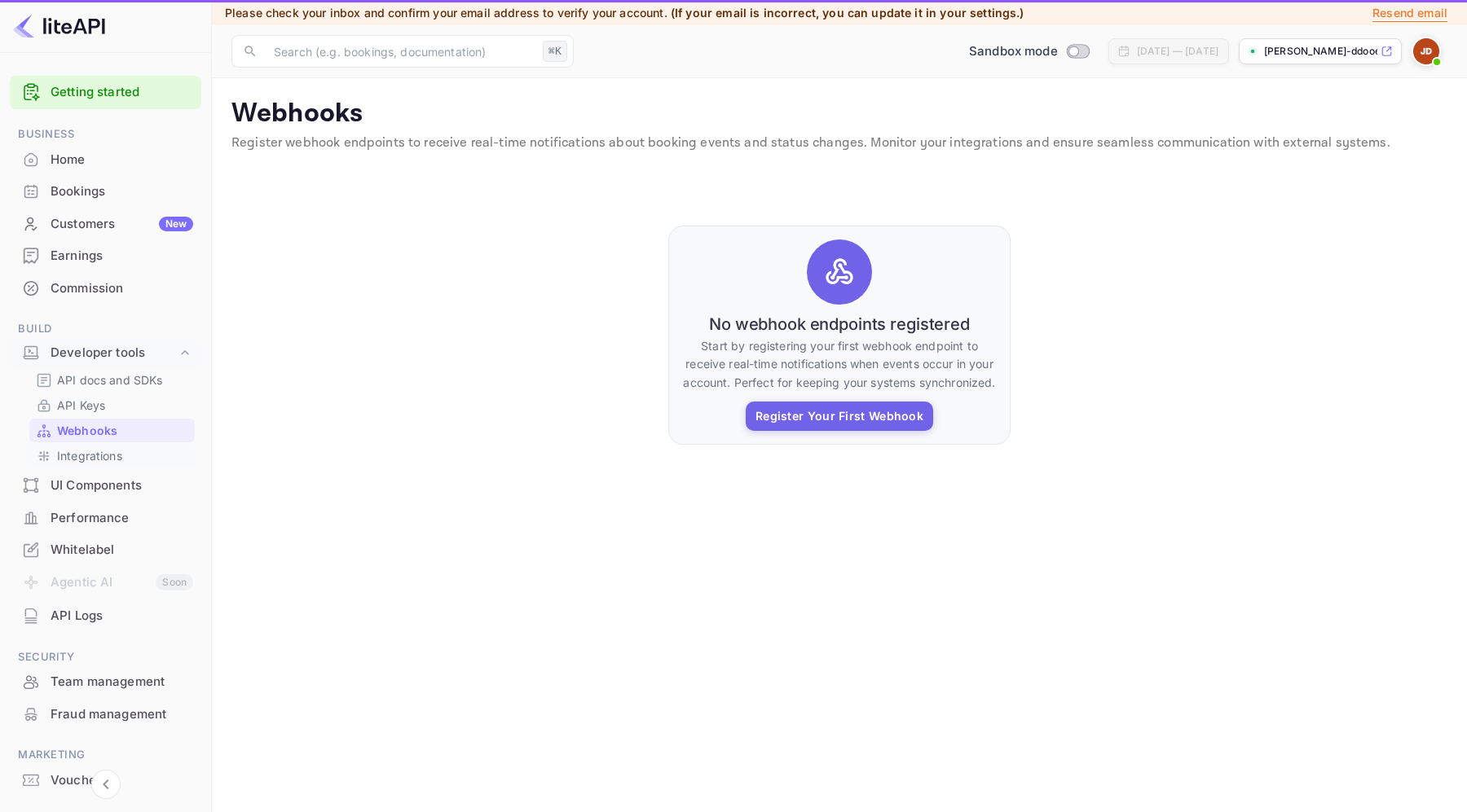
click at [129, 459] on link "Integrations" at bounding box center [112, 456] width 152 height 18
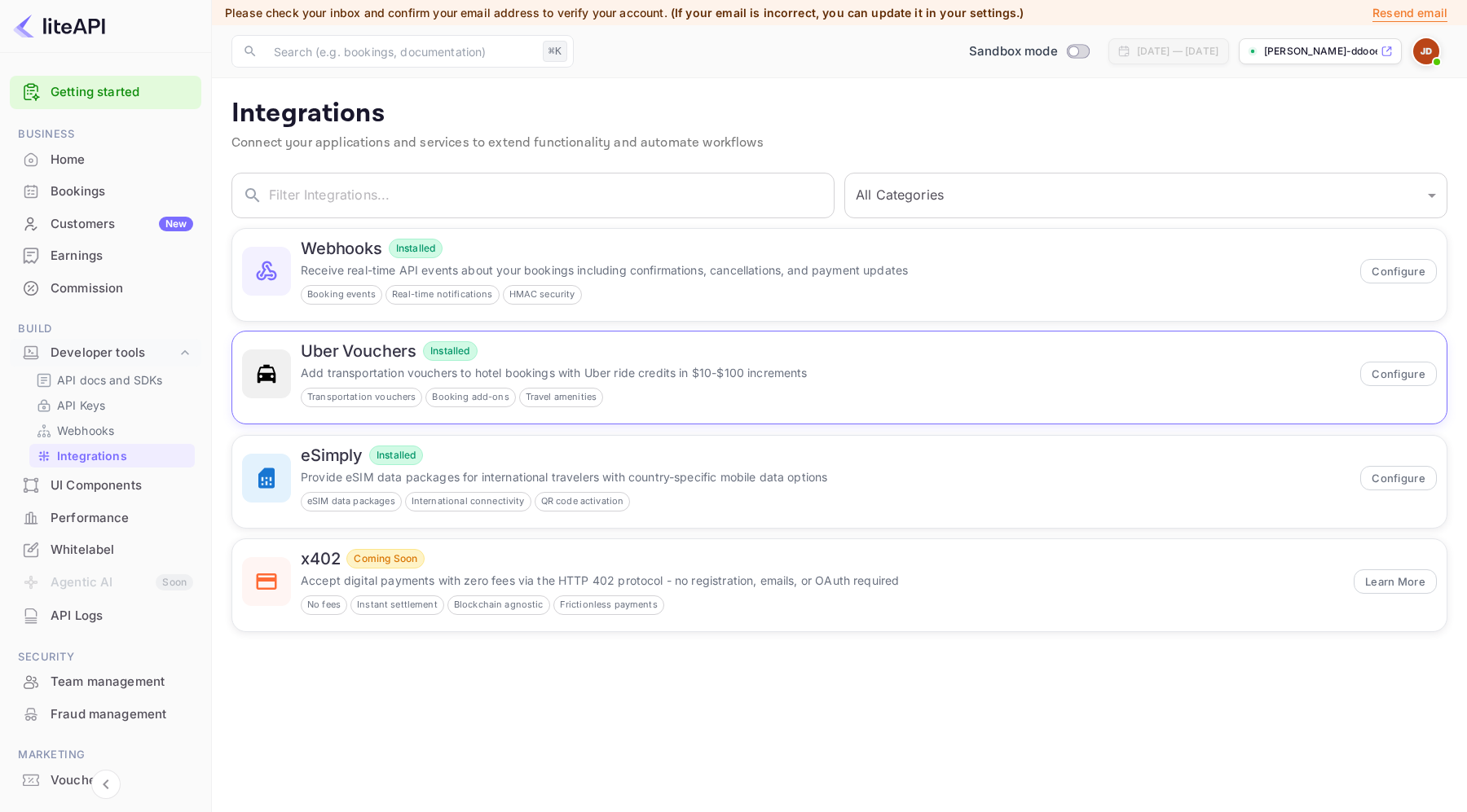
click at [975, 361] on div "Uber Vouchers Installed Add transportation vouchers to hotel bookings with Uber…" at bounding box center [826, 374] width 1050 height 66
